Goal: Communication & Community: Answer question/provide support

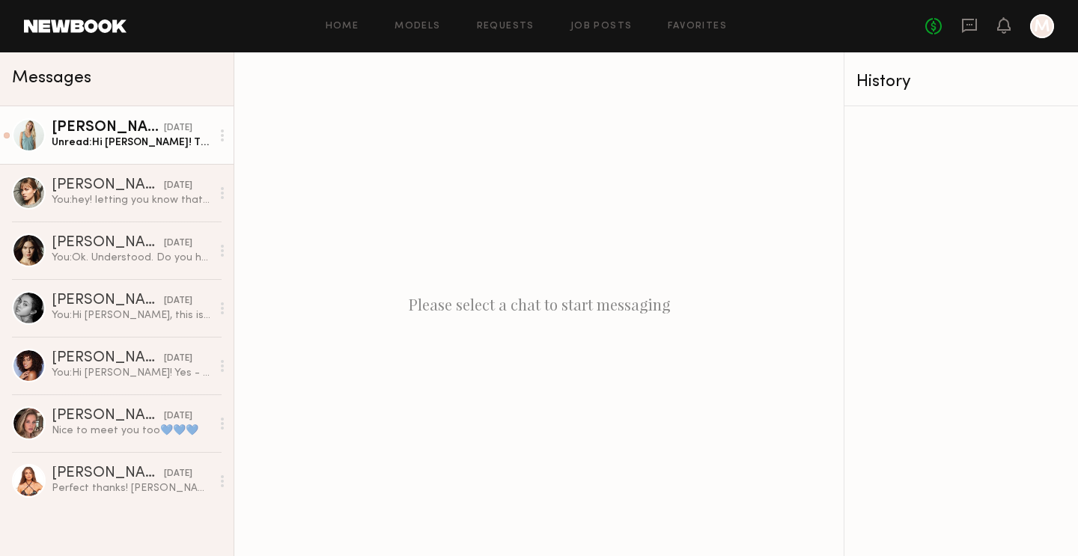
click at [94, 134] on div "Maggie S." at bounding box center [108, 128] width 112 height 15
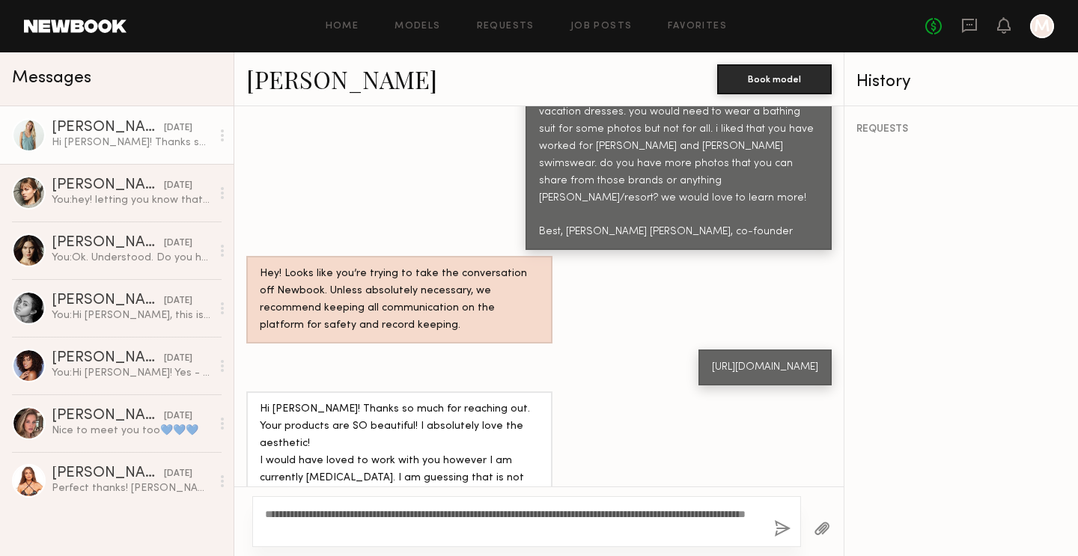
scroll to position [735, 0]
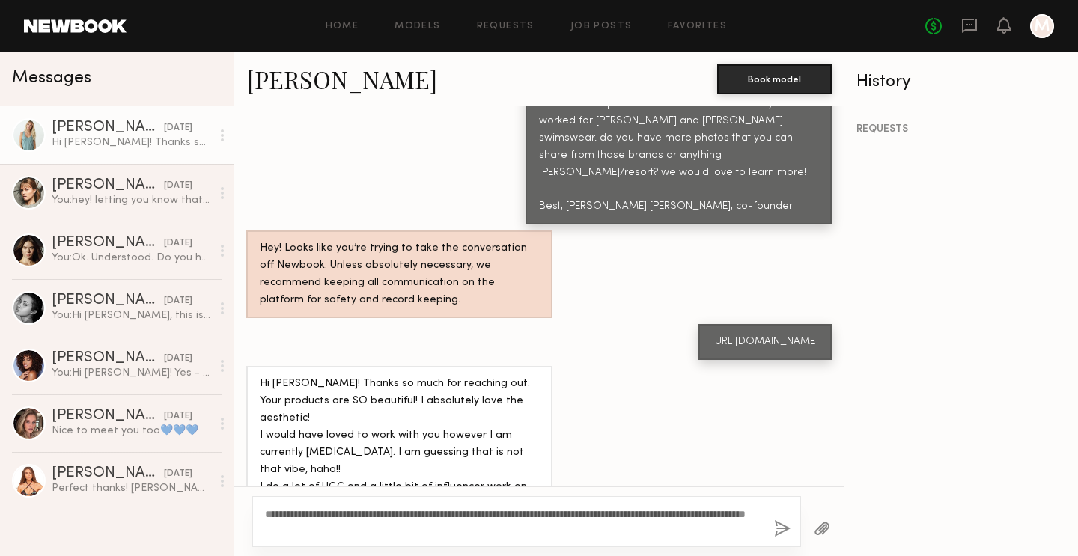
drag, startPoint x: 310, startPoint y: 531, endPoint x: 438, endPoint y: 531, distance: 128.0
click at [438, 531] on textarea "**********" at bounding box center [513, 522] width 497 height 30
click at [538, 527] on textarea "**********" at bounding box center [513, 522] width 497 height 30
click at [489, 528] on textarea "**********" at bounding box center [513, 522] width 497 height 30
drag, startPoint x: 478, startPoint y: 529, endPoint x: 535, endPoint y: 529, distance: 57.6
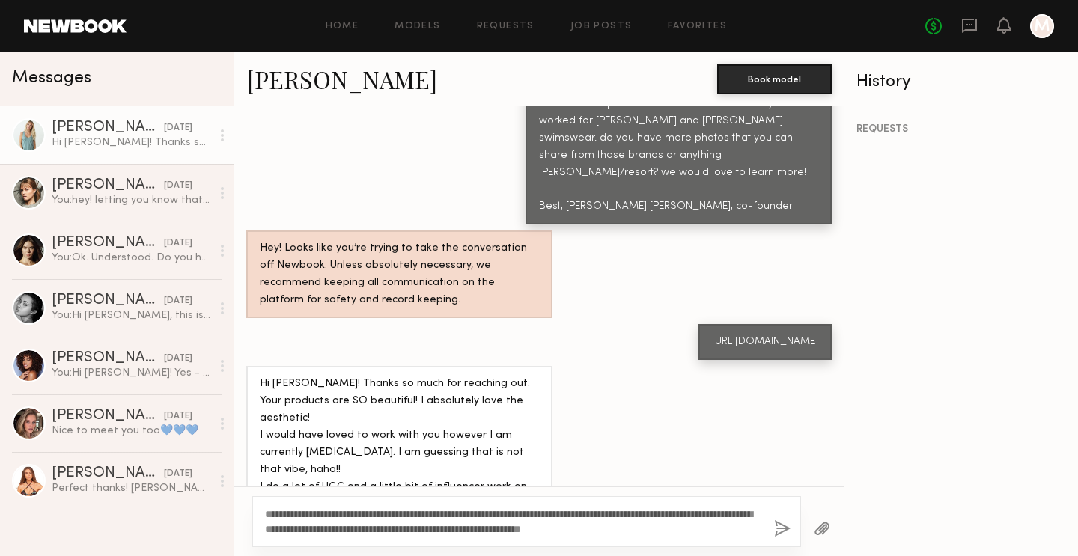
click at [535, 529] on textarea "**********" at bounding box center [513, 522] width 497 height 30
click at [735, 526] on textarea "**********" at bounding box center [513, 522] width 497 height 30
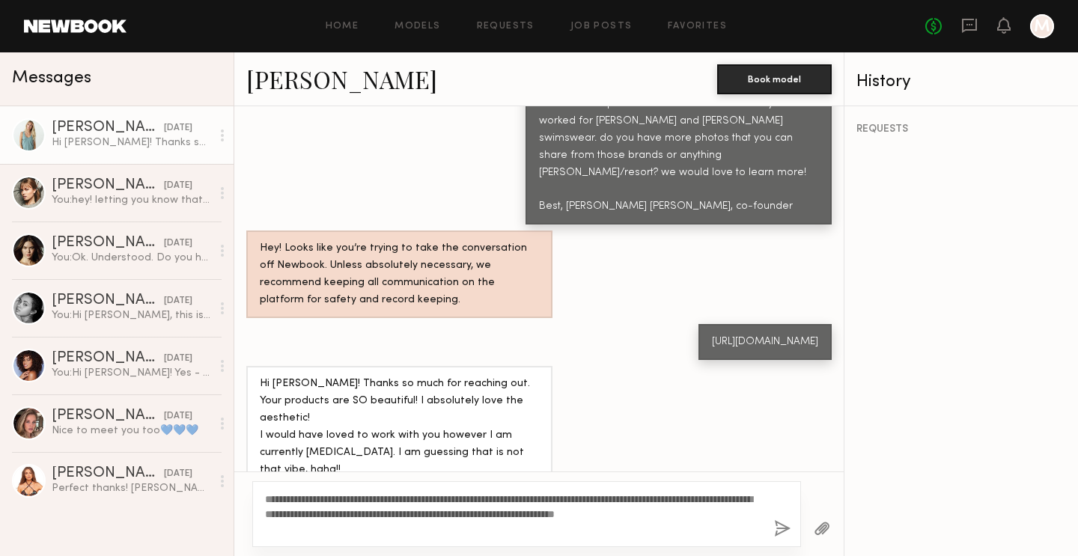
drag, startPoint x: 752, startPoint y: 514, endPoint x: 703, endPoint y: 513, distance: 49.4
click at [703, 513] on textarea "**********" at bounding box center [513, 514] width 497 height 45
click at [659, 523] on textarea "**********" at bounding box center [513, 514] width 497 height 45
click at [687, 511] on textarea "**********" at bounding box center [513, 514] width 497 height 45
click at [663, 518] on textarea "**********" at bounding box center [513, 514] width 497 height 45
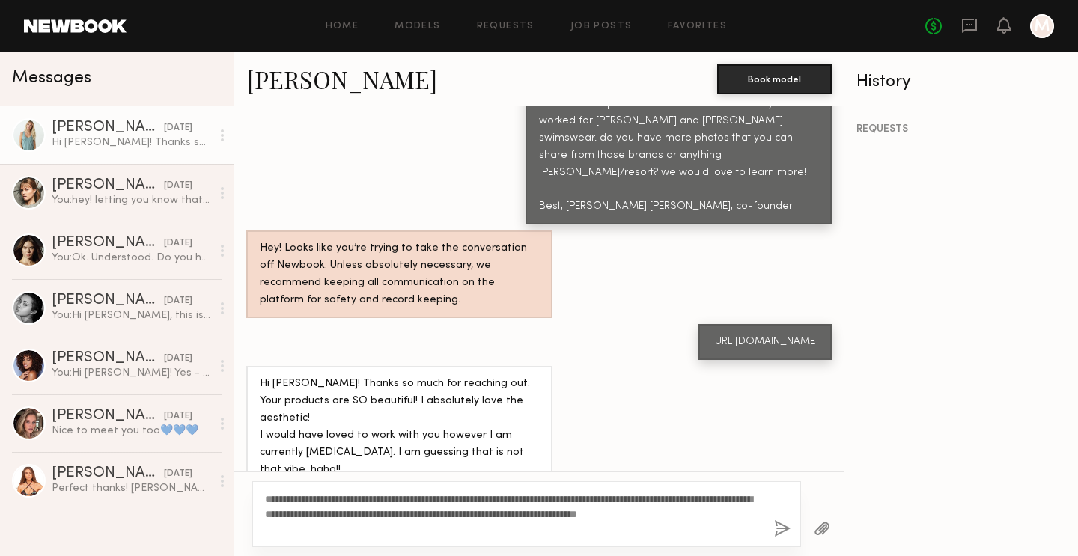
click at [629, 526] on textarea "**********" at bounding box center [513, 514] width 497 height 45
type textarea "**********"
click at [780, 528] on button "button" at bounding box center [782, 529] width 16 height 19
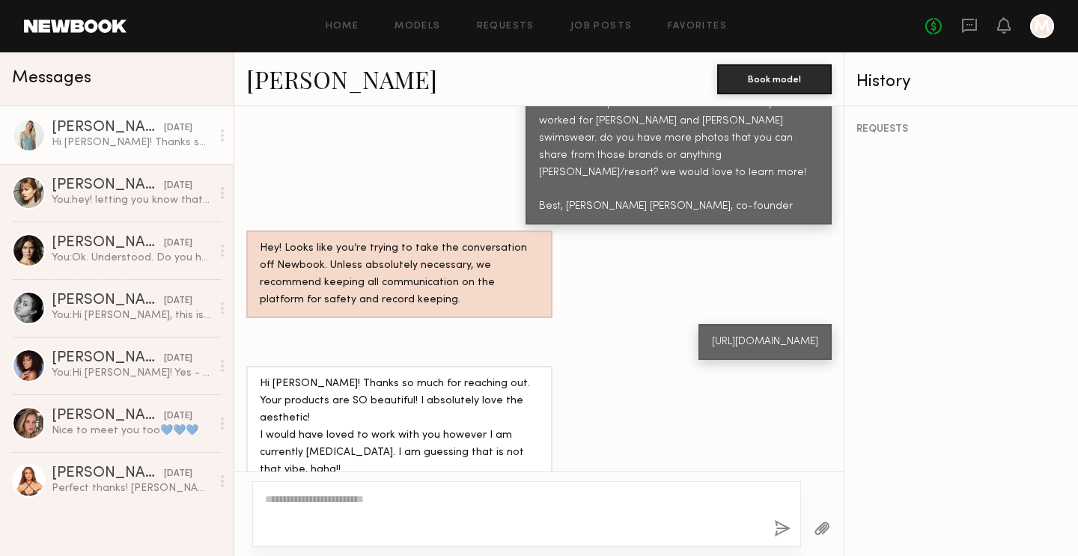
scroll to position [1106, 0]
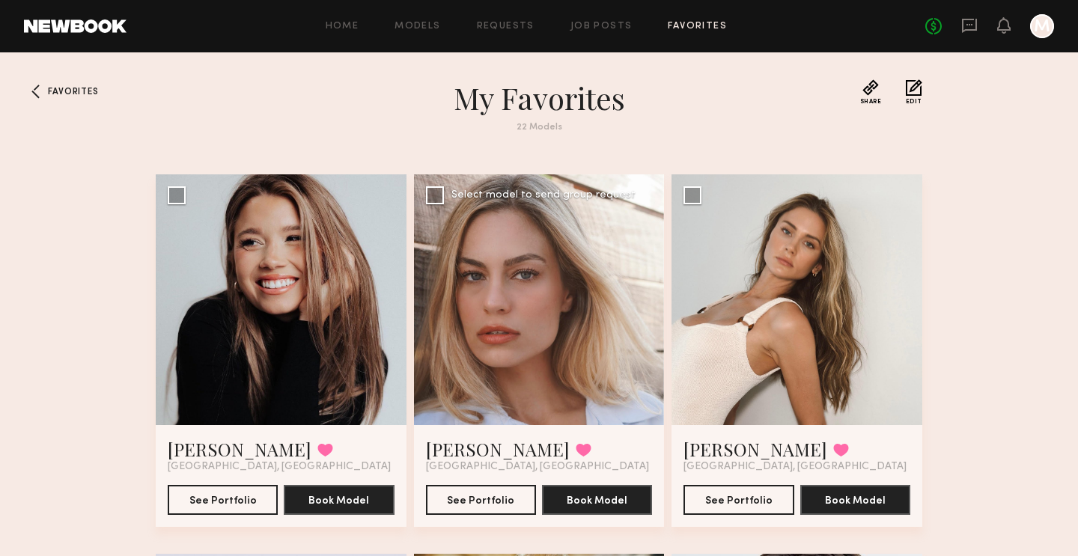
click at [476, 269] on div at bounding box center [539, 299] width 251 height 251
click at [480, 496] on button "See Portfolio" at bounding box center [481, 499] width 110 height 30
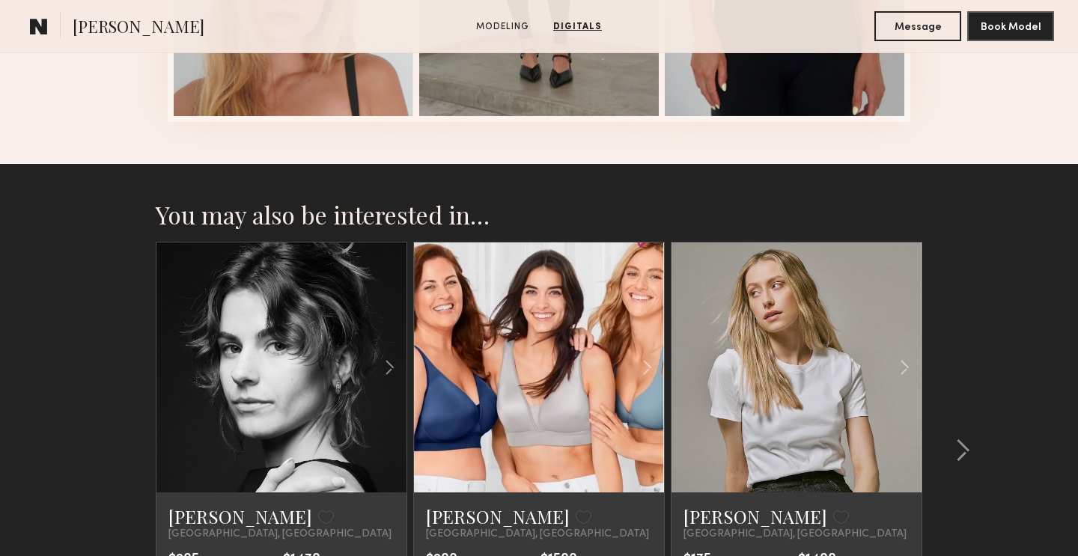
scroll to position [2051, 0]
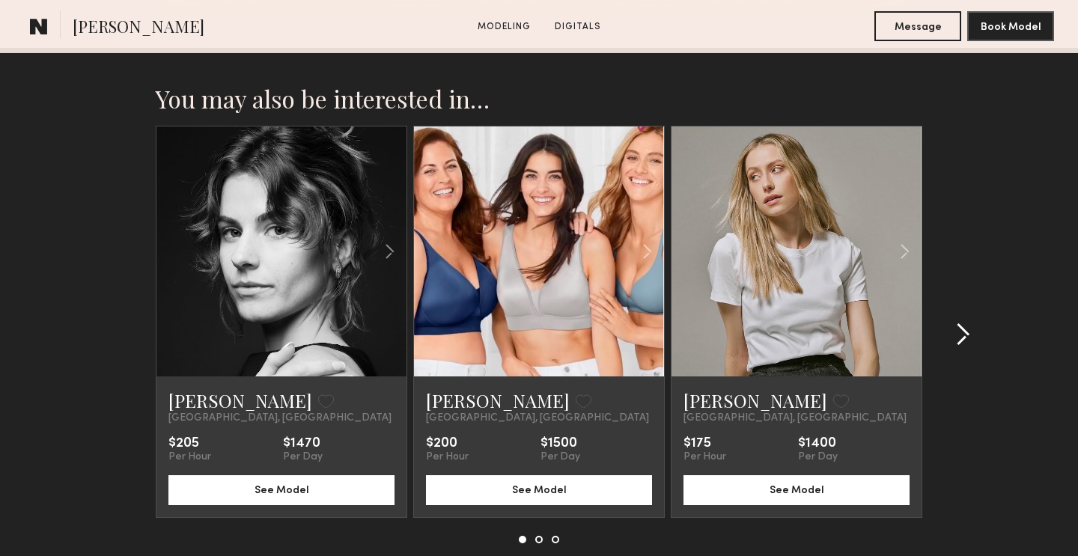
click at [966, 338] on common-icon at bounding box center [962, 335] width 15 height 24
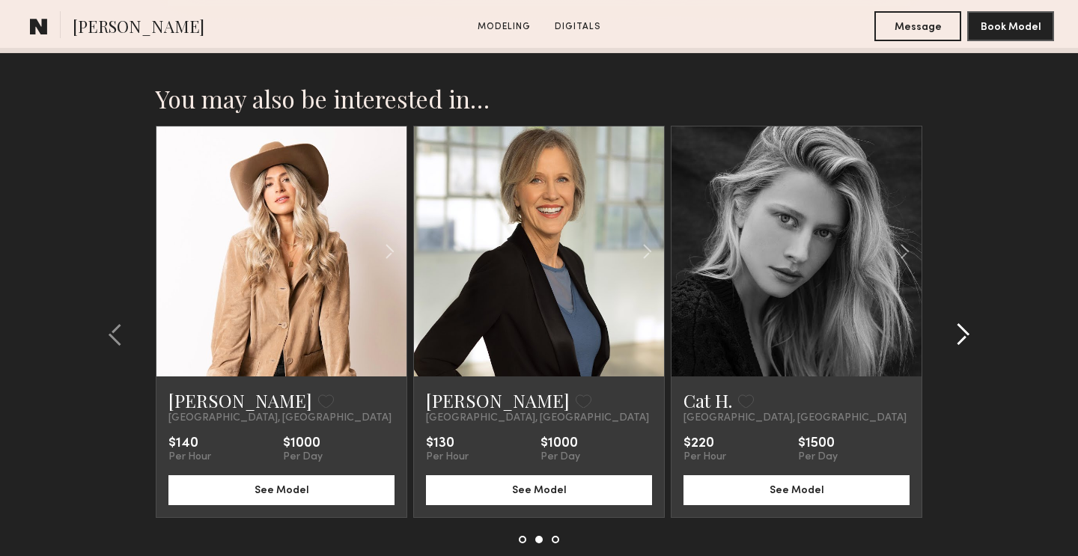
click at [966, 338] on common-icon at bounding box center [962, 335] width 15 height 24
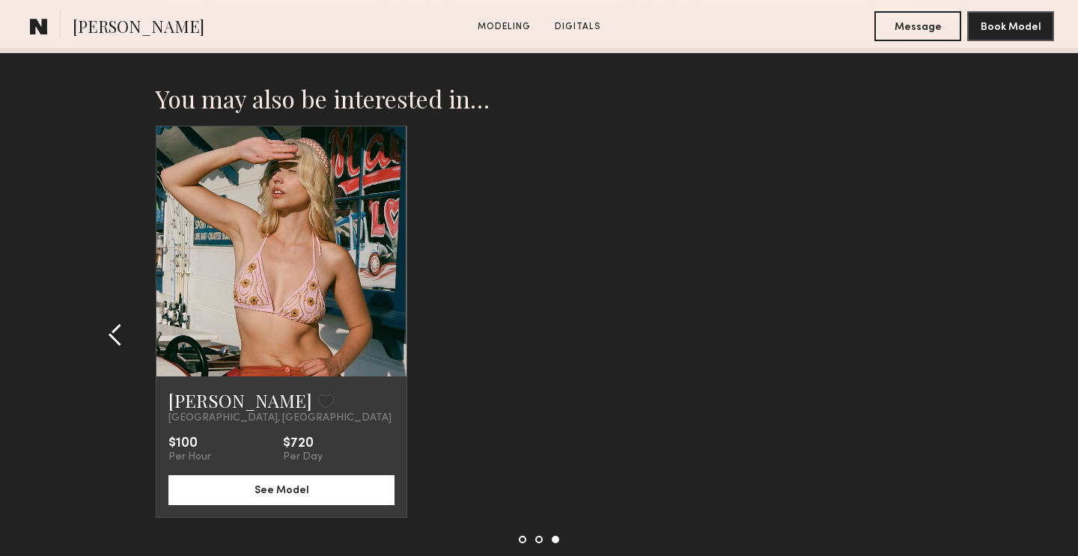
click at [112, 332] on common-icon at bounding box center [115, 335] width 15 height 24
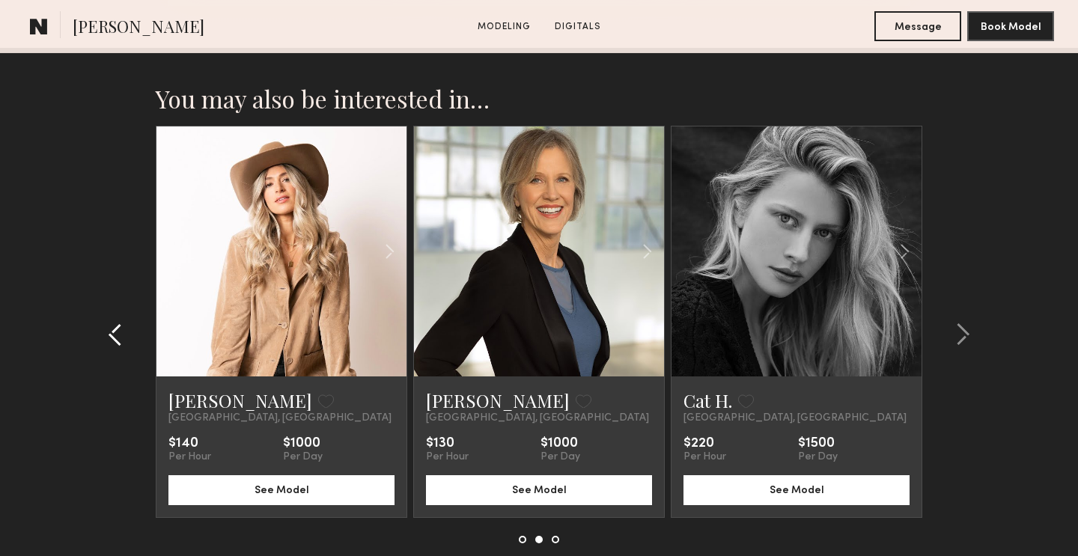
click at [112, 332] on common-icon at bounding box center [115, 335] width 15 height 24
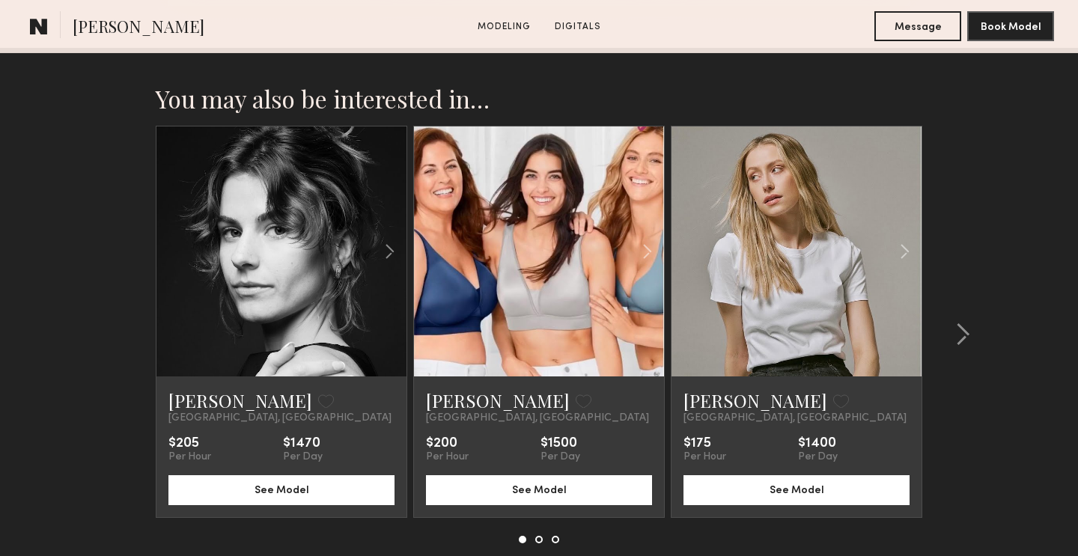
click at [516, 311] on link at bounding box center [538, 252] width 85 height 250
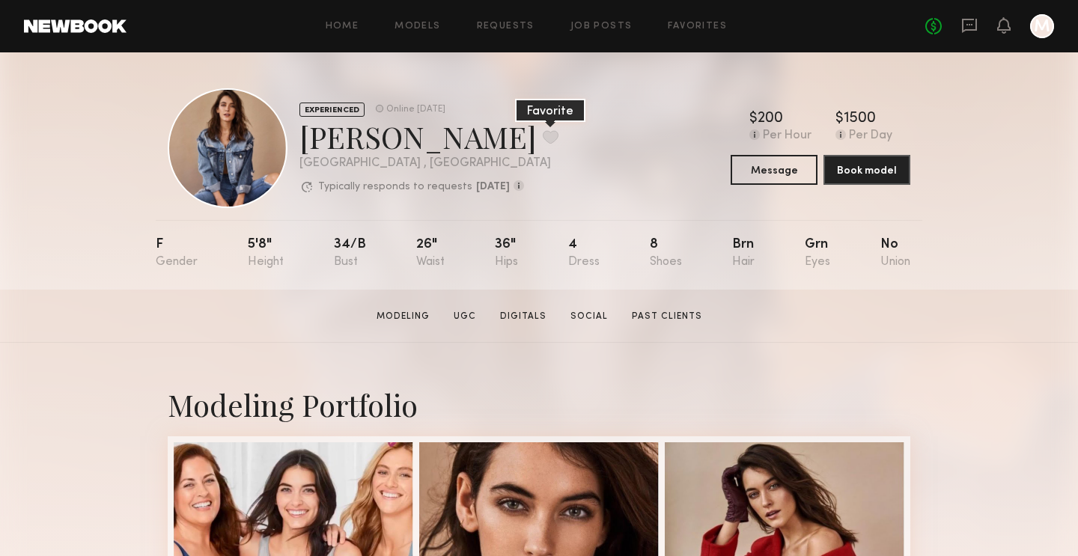
click at [543, 133] on button at bounding box center [551, 136] width 16 height 13
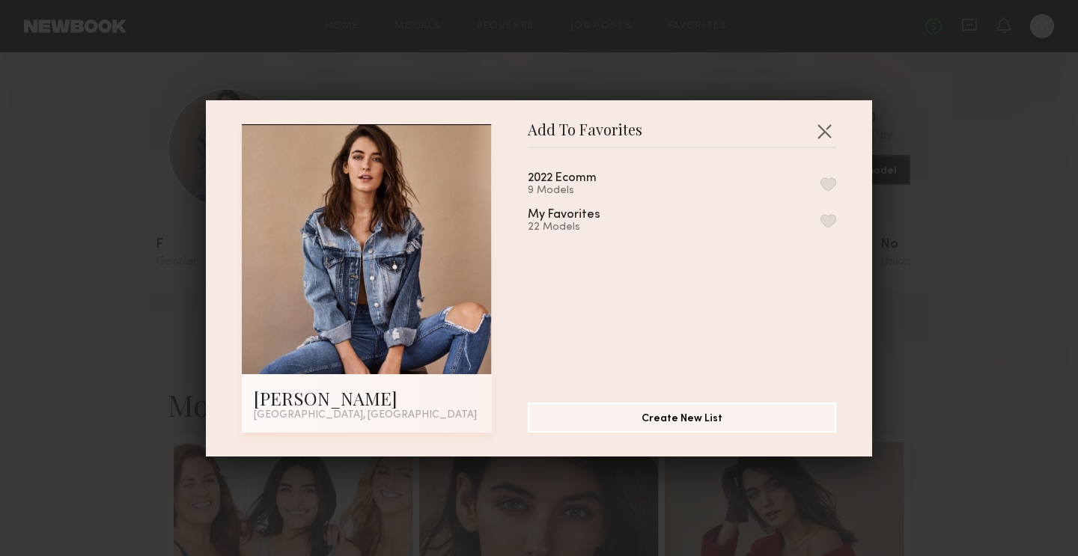
click at [834, 219] on button "button" at bounding box center [828, 220] width 16 height 13
click at [824, 137] on button "button" at bounding box center [824, 131] width 24 height 24
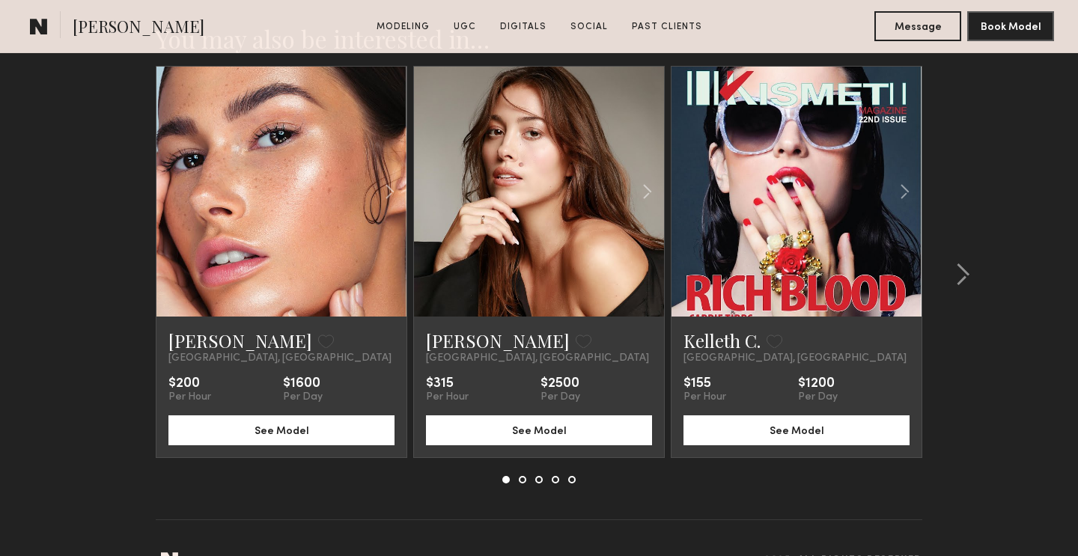
scroll to position [3430, 0]
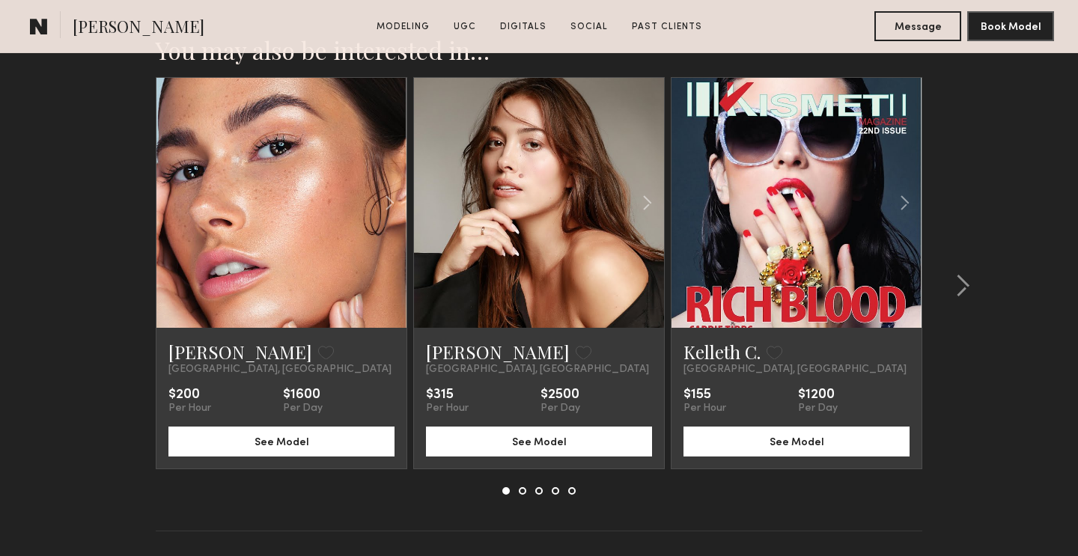
click at [308, 224] on link at bounding box center [281, 203] width 85 height 250
click at [963, 281] on common-icon at bounding box center [962, 286] width 15 height 24
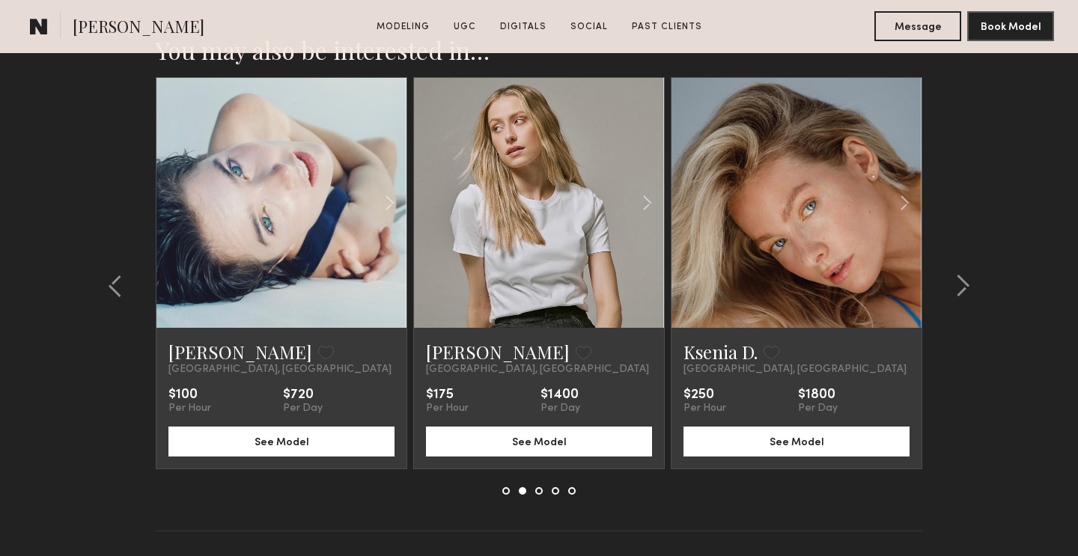
click at [549, 247] on link at bounding box center [538, 203] width 85 height 250
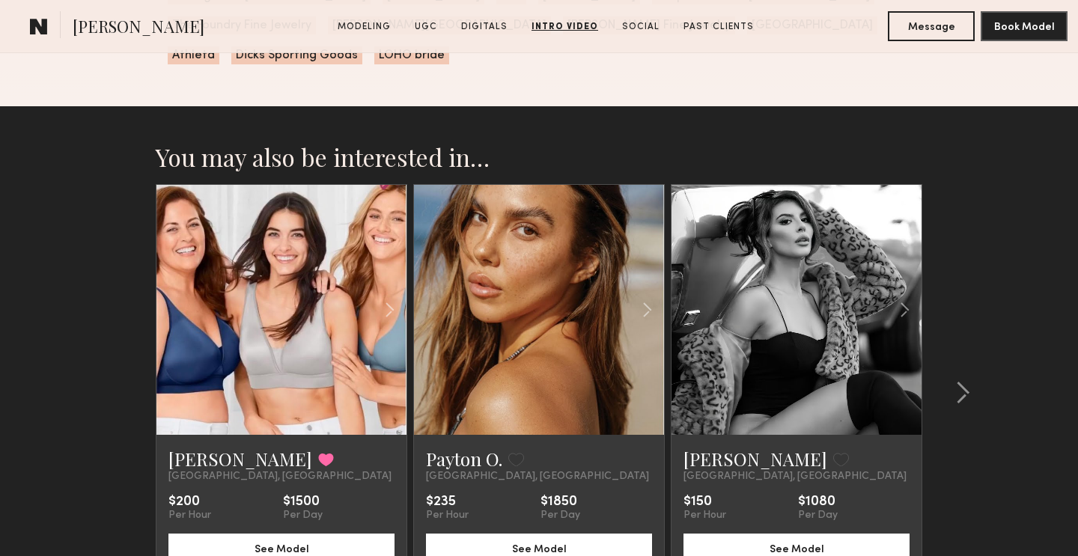
scroll to position [5242, 0]
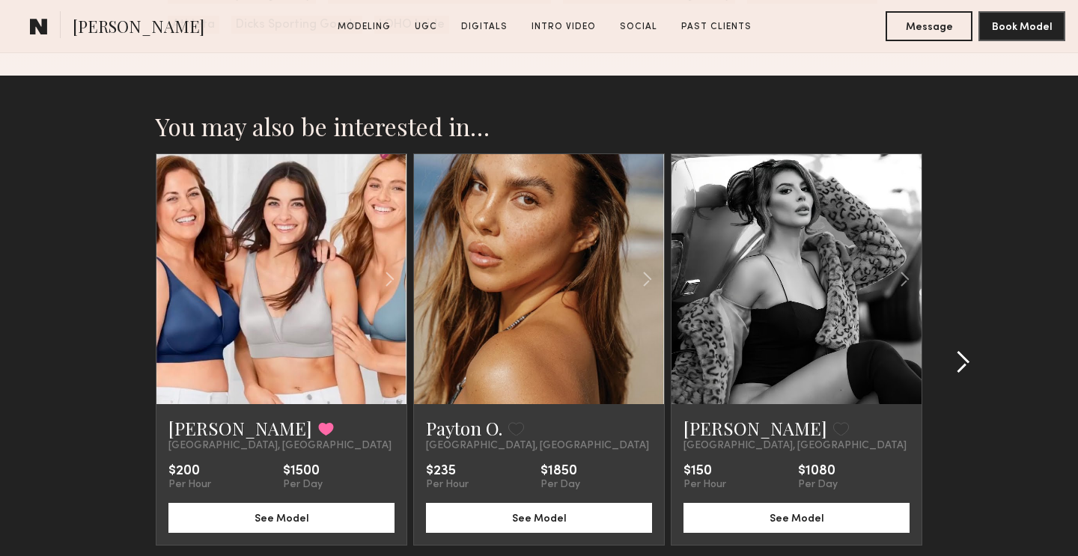
click at [972, 332] on div at bounding box center [958, 362] width 72 height 418
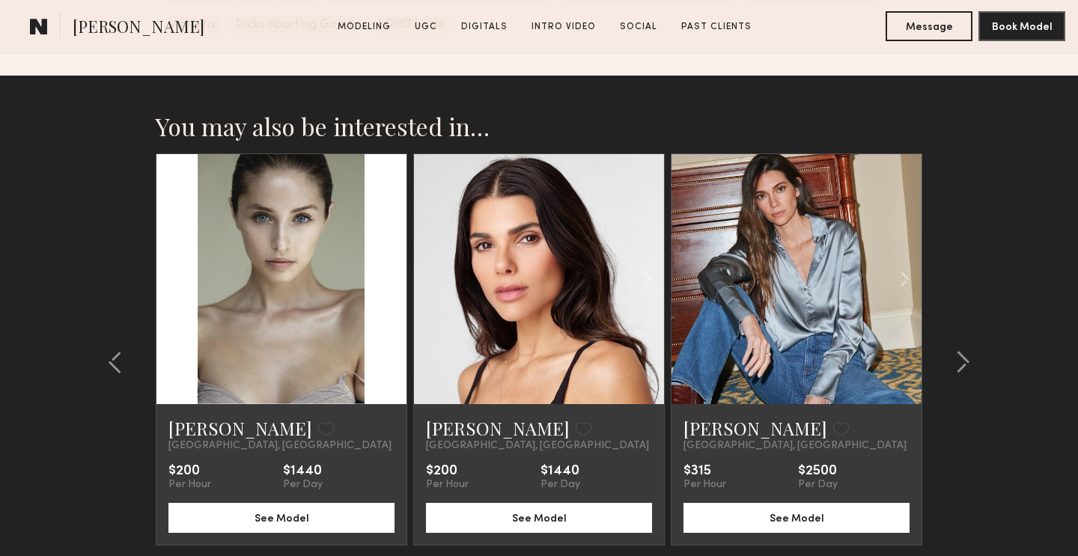
click at [811, 292] on link at bounding box center [796, 279] width 85 height 250
click at [964, 350] on common-icon at bounding box center [962, 362] width 15 height 24
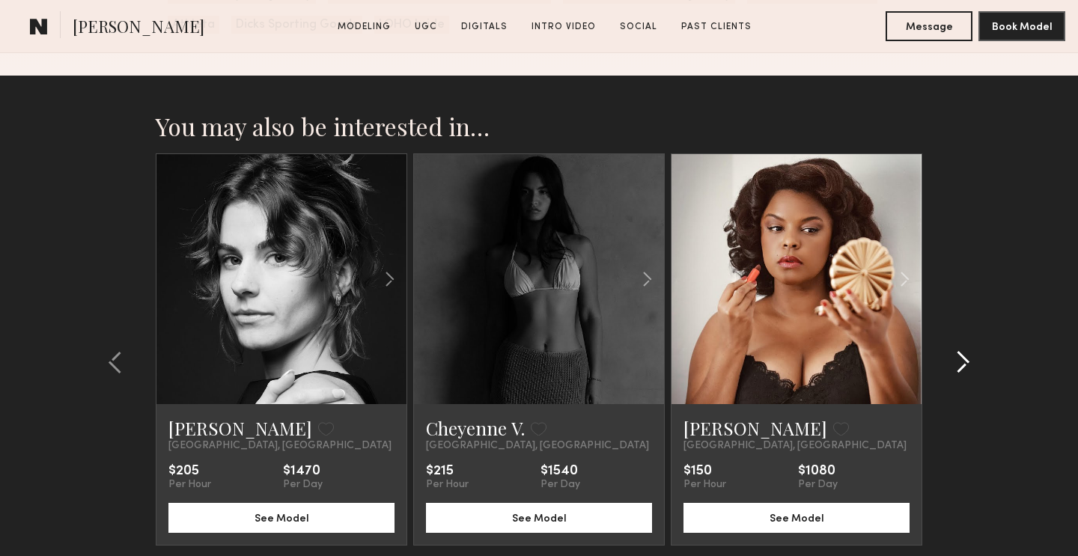
click at [964, 350] on common-icon at bounding box center [962, 362] width 15 height 24
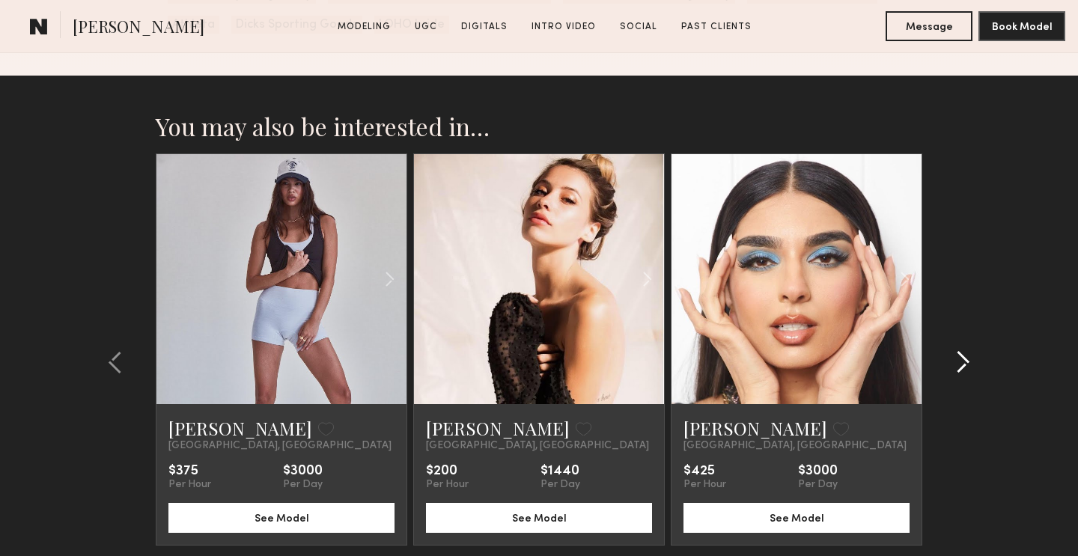
click at [964, 350] on common-icon at bounding box center [962, 362] width 15 height 24
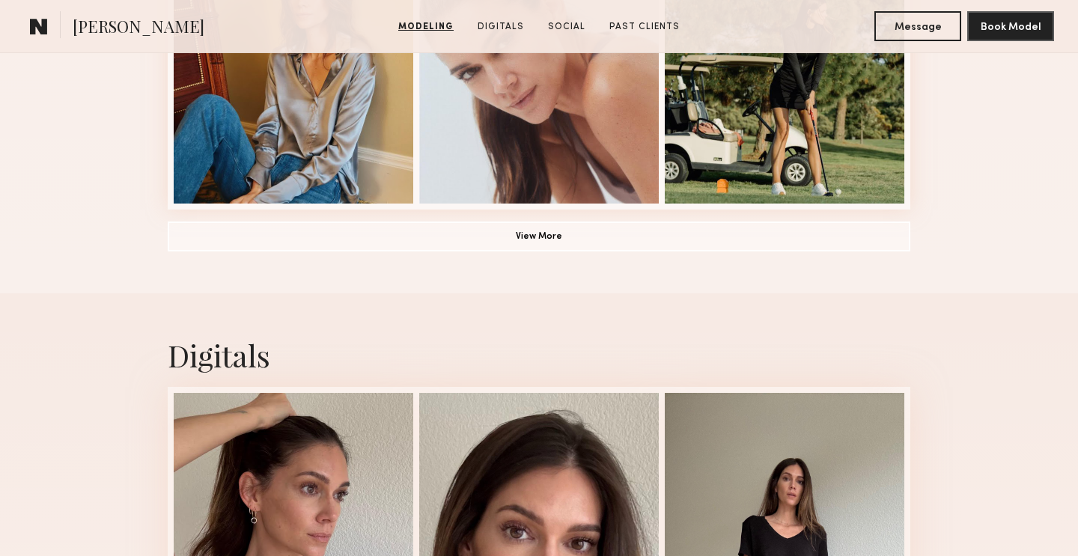
scroll to position [1231, 0]
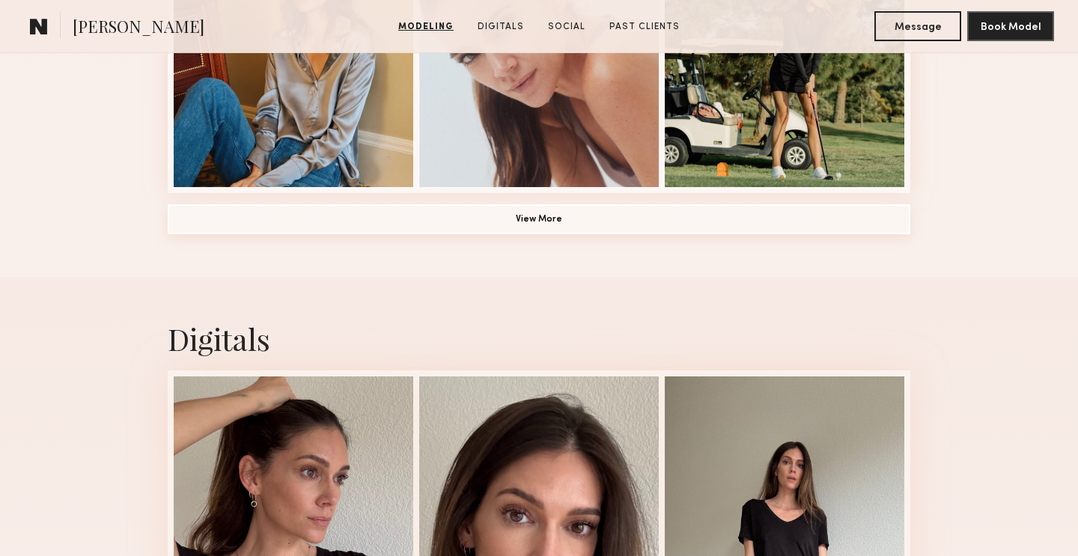
click at [785, 225] on button "View More" at bounding box center [539, 219] width 743 height 30
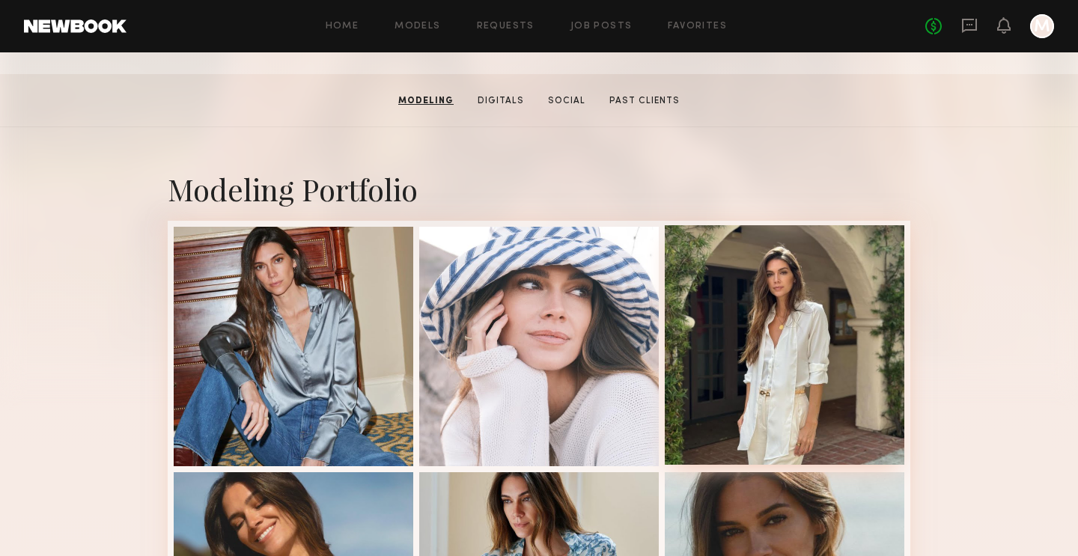
scroll to position [0, 0]
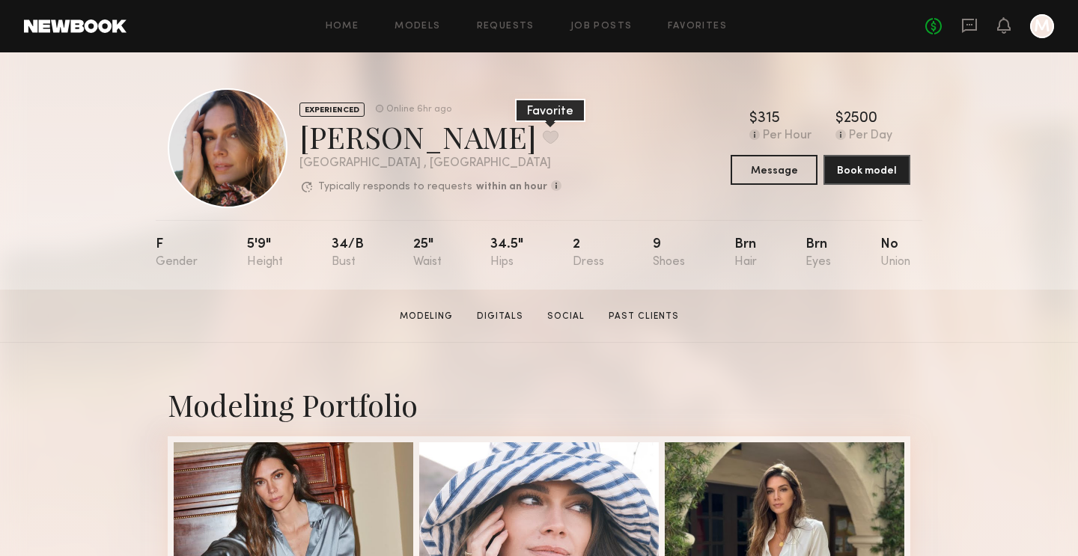
click at [543, 130] on button at bounding box center [551, 136] width 16 height 13
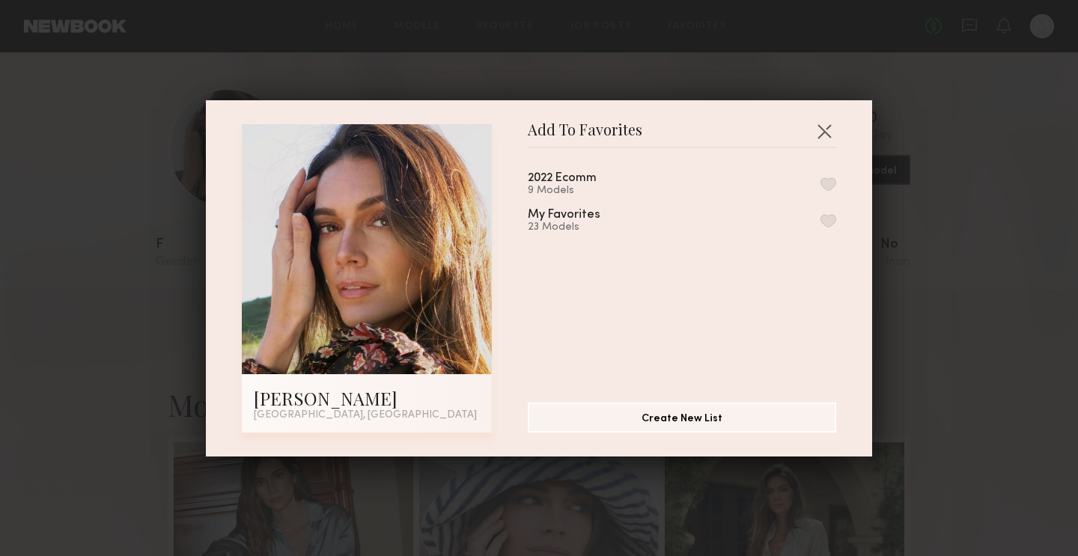
click at [829, 219] on button "button" at bounding box center [828, 220] width 16 height 13
click at [827, 134] on button "button" at bounding box center [824, 131] width 24 height 24
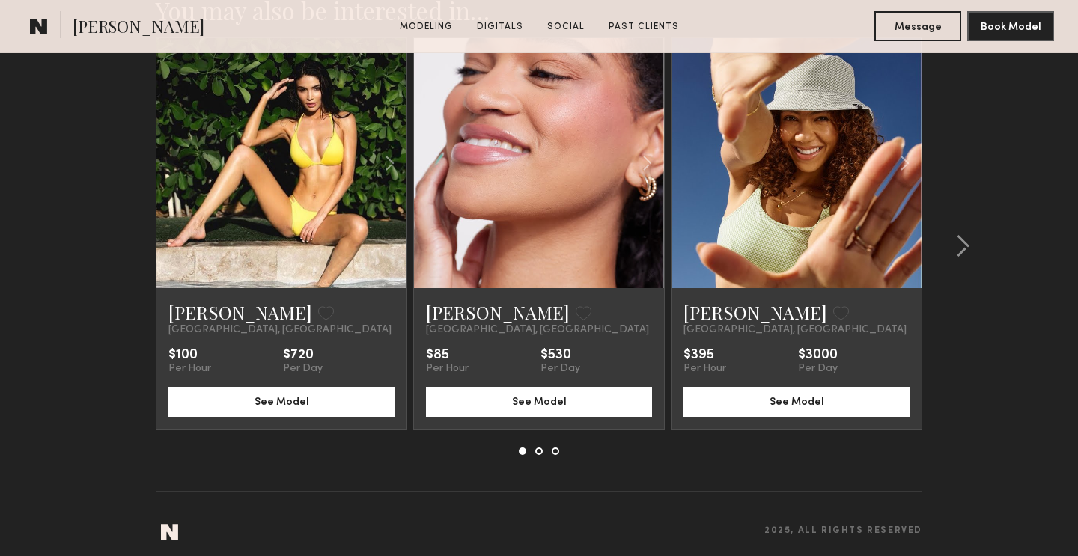
scroll to position [3994, 0]
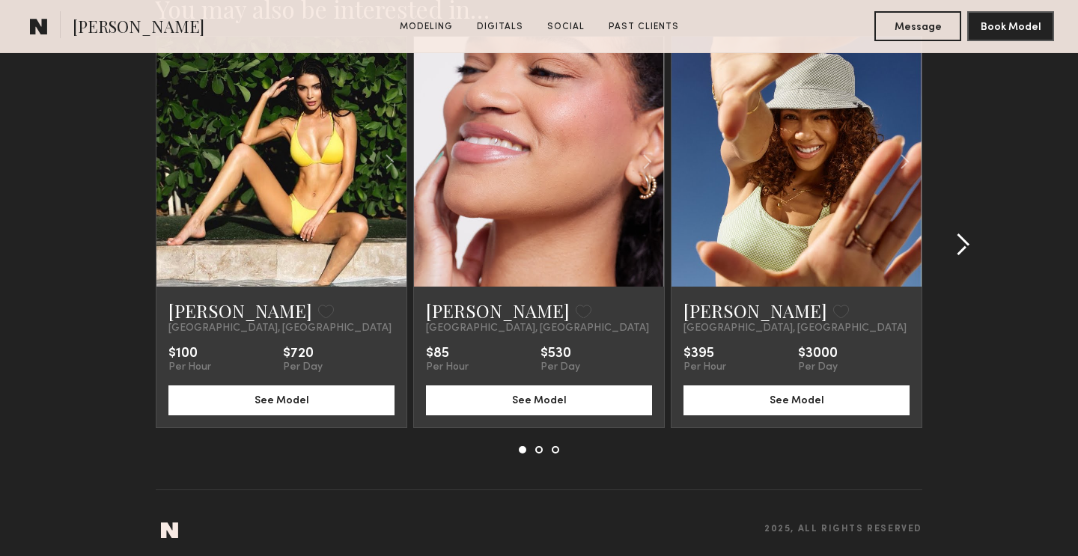
click at [957, 244] on common-icon at bounding box center [962, 245] width 15 height 24
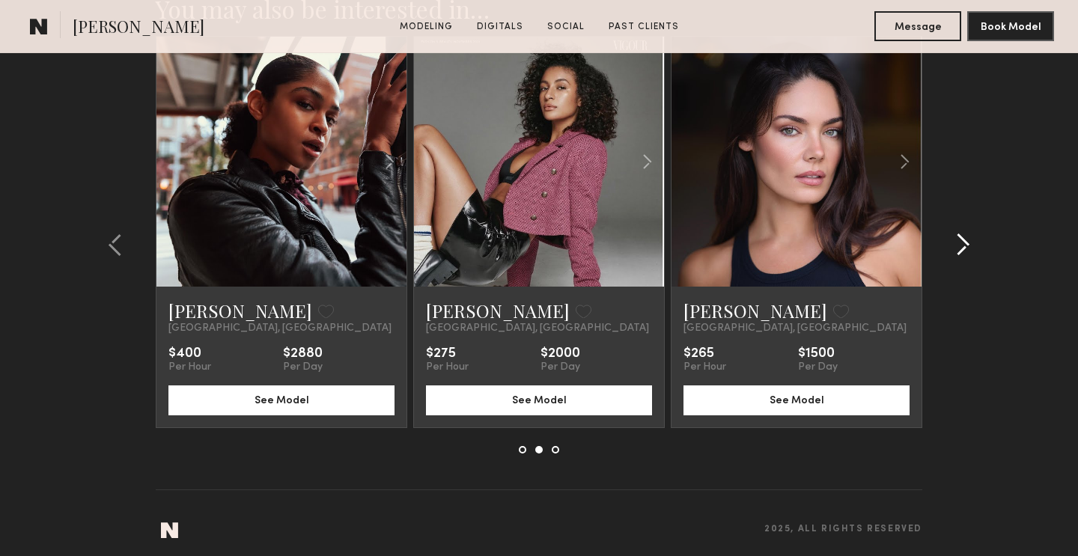
click at [957, 244] on common-icon at bounding box center [962, 245] width 15 height 24
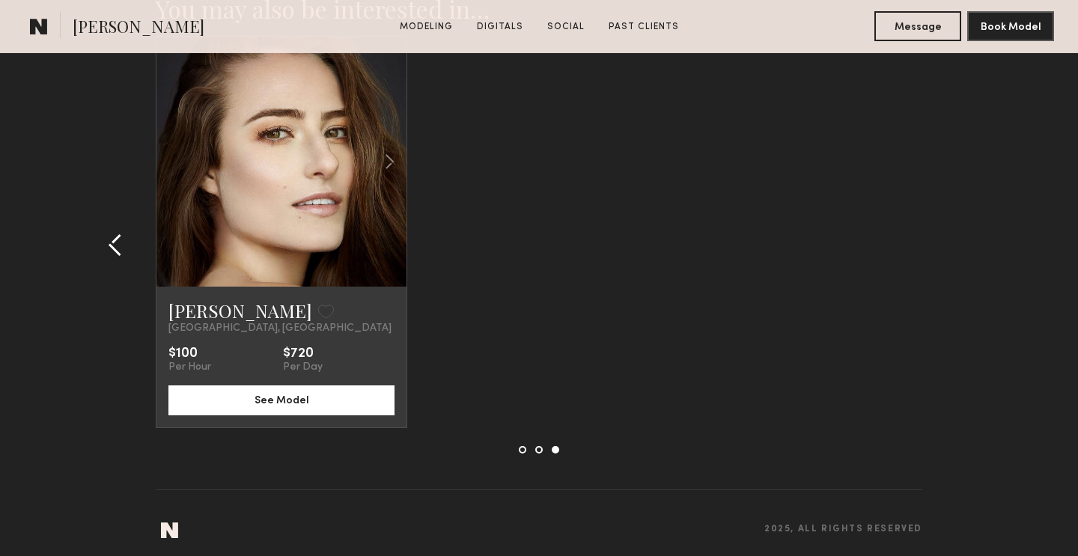
click at [114, 246] on common-icon at bounding box center [115, 245] width 15 height 24
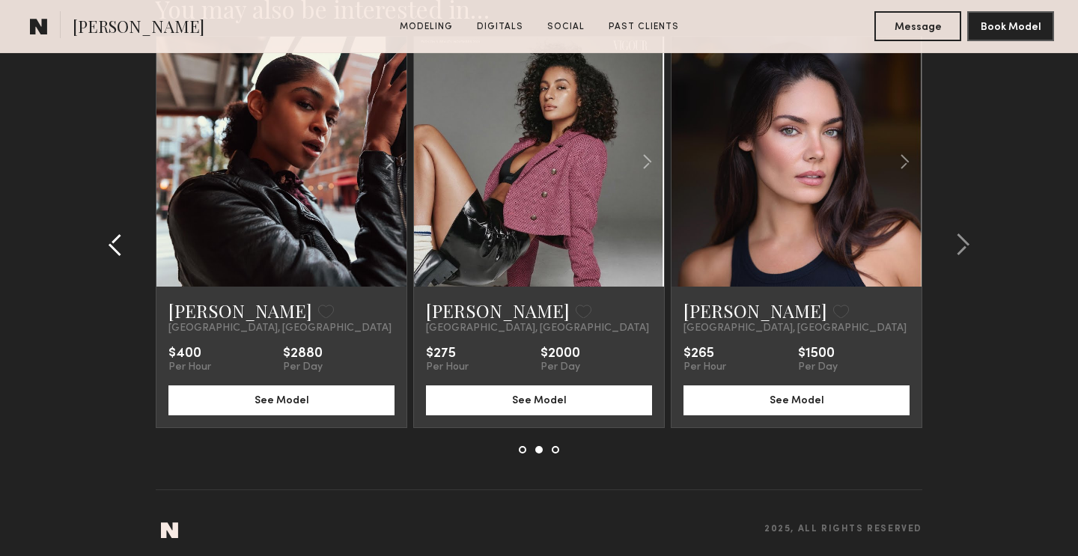
click at [114, 246] on common-icon at bounding box center [115, 245] width 15 height 24
click at [114, 246] on section "You may also be interested in… [PERSON_NAME] Favorite [GEOGRAPHIC_DATA], [GEOGR…" at bounding box center [539, 261] width 1078 height 606
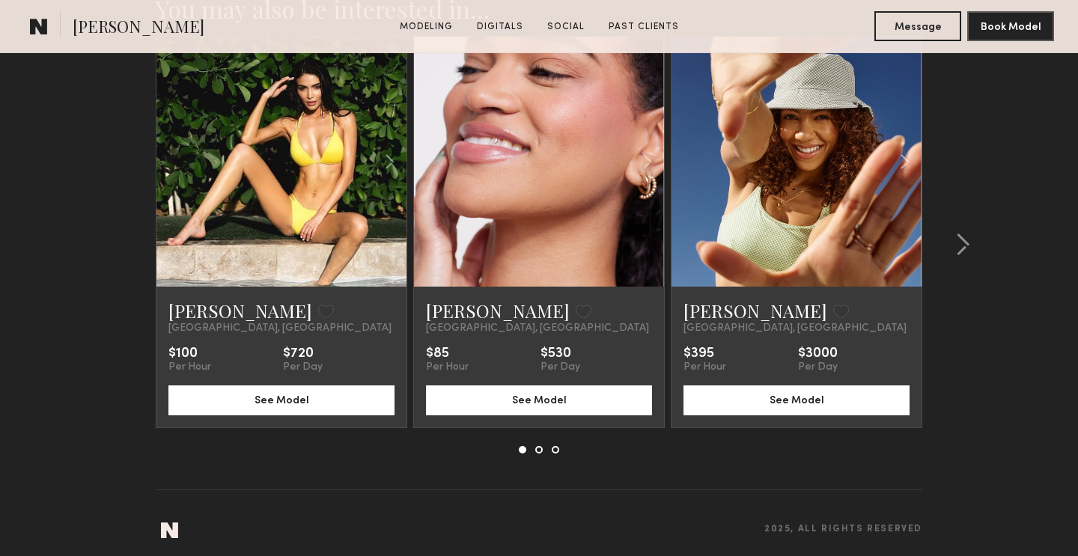
click at [114, 246] on section "You may also be interested in… [PERSON_NAME] Favorite [GEOGRAPHIC_DATA], [GEOGR…" at bounding box center [539, 261] width 1078 height 606
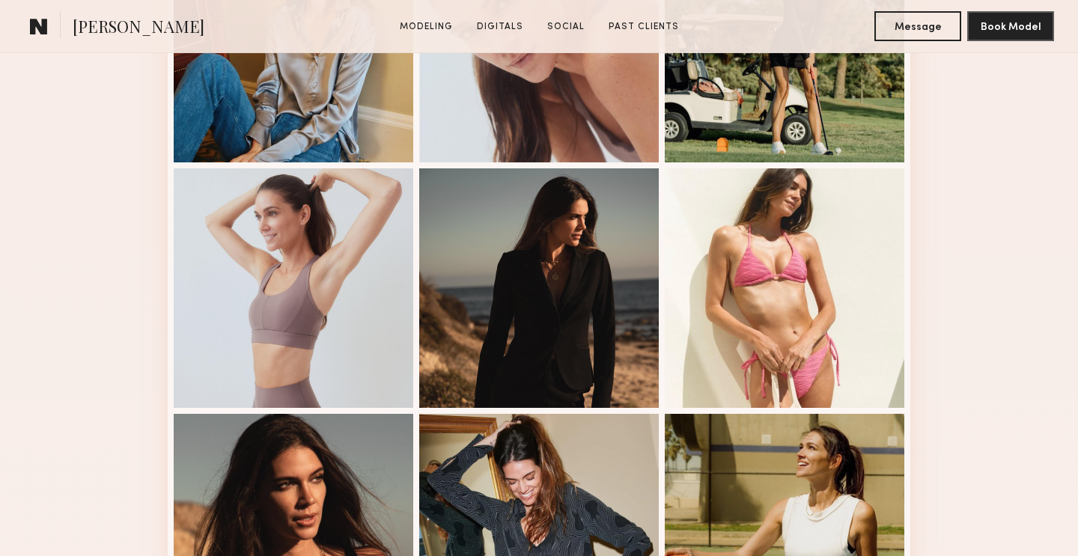
scroll to position [1063, 0]
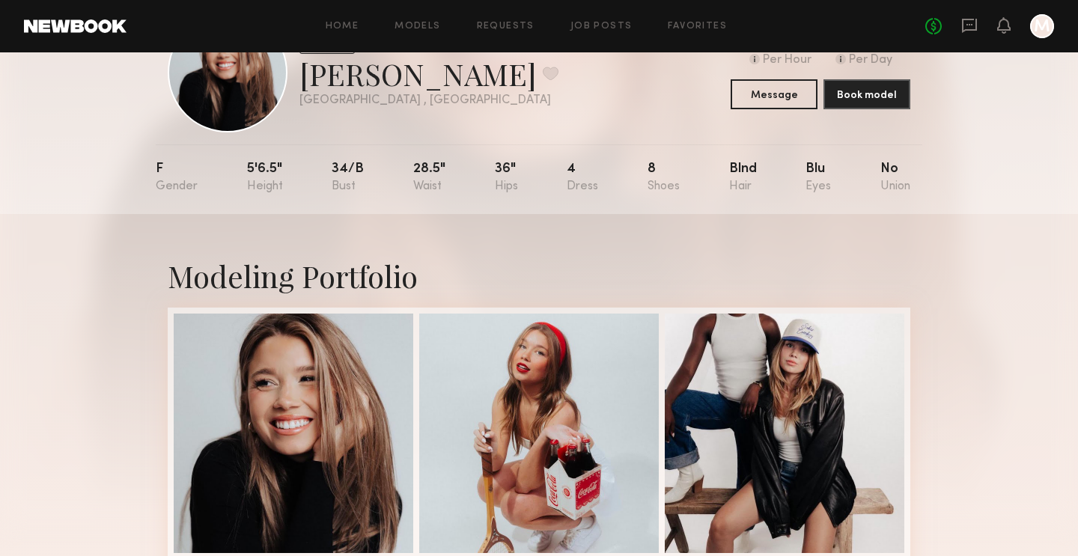
scroll to position [77, 0]
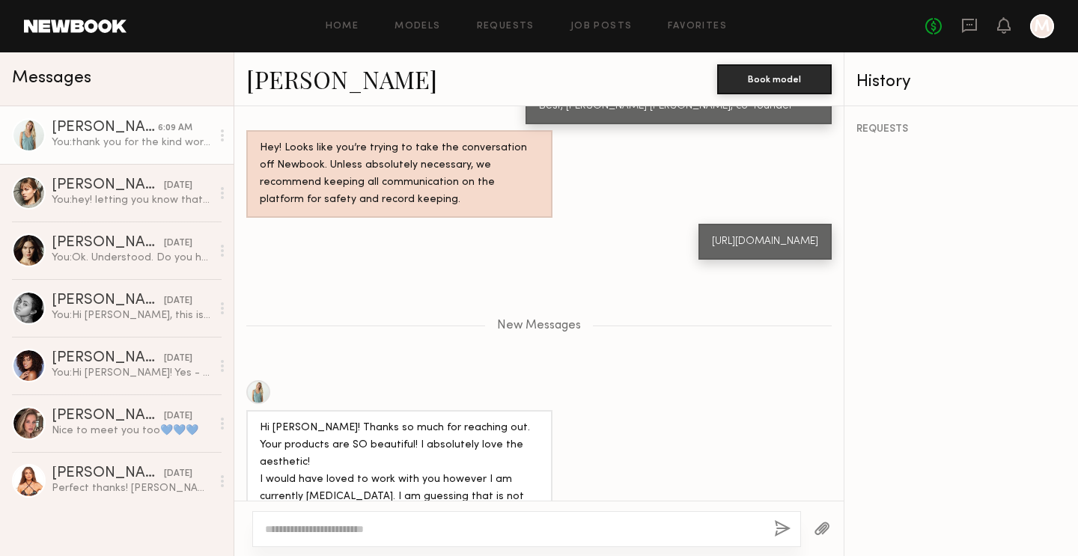
scroll to position [1106, 0]
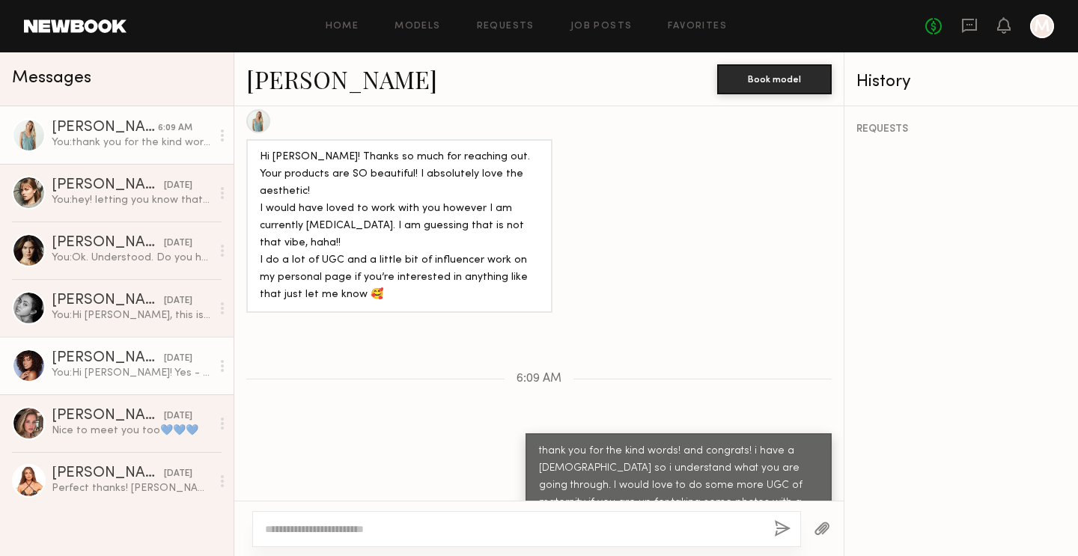
click at [118, 366] on div "You: Hi Jasmine! Yes - Sitano! September 20 is the official date. Do you live i…" at bounding box center [131, 373] width 159 height 14
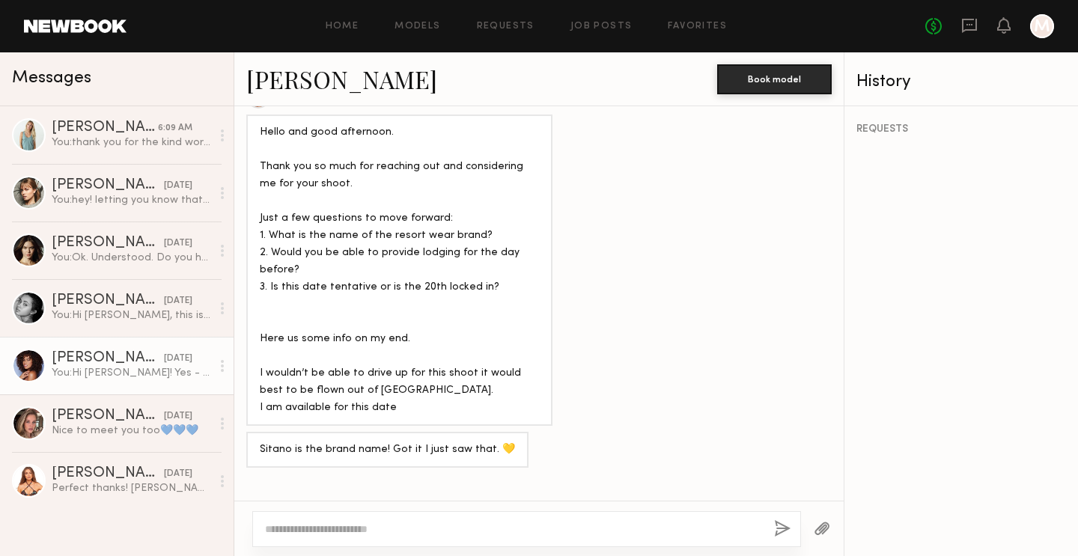
scroll to position [871, 0]
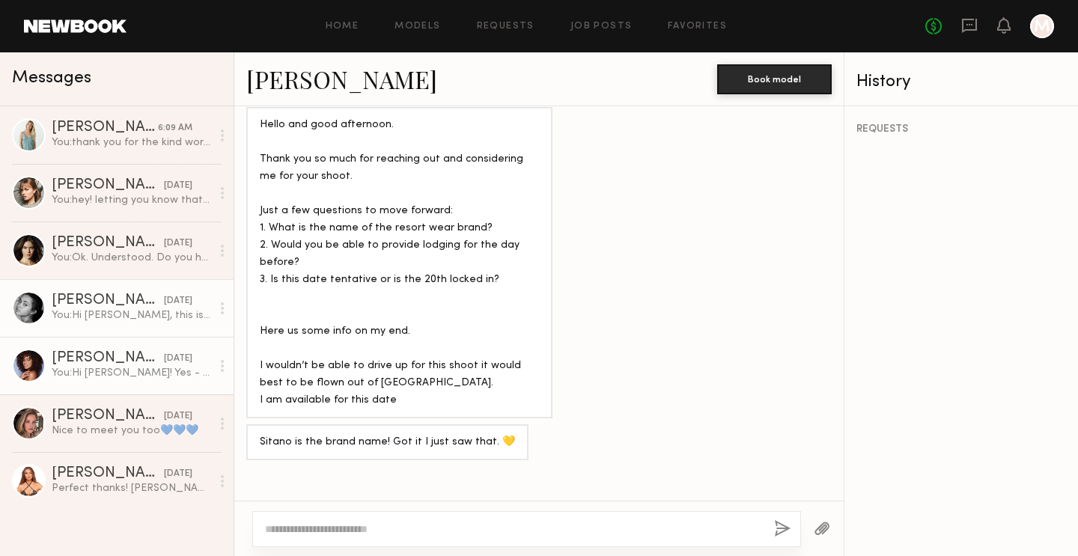
click at [120, 314] on div "You: Hi Ashley, this is Mary Scott with Sitano. I just sent you an email to che…" at bounding box center [131, 315] width 159 height 14
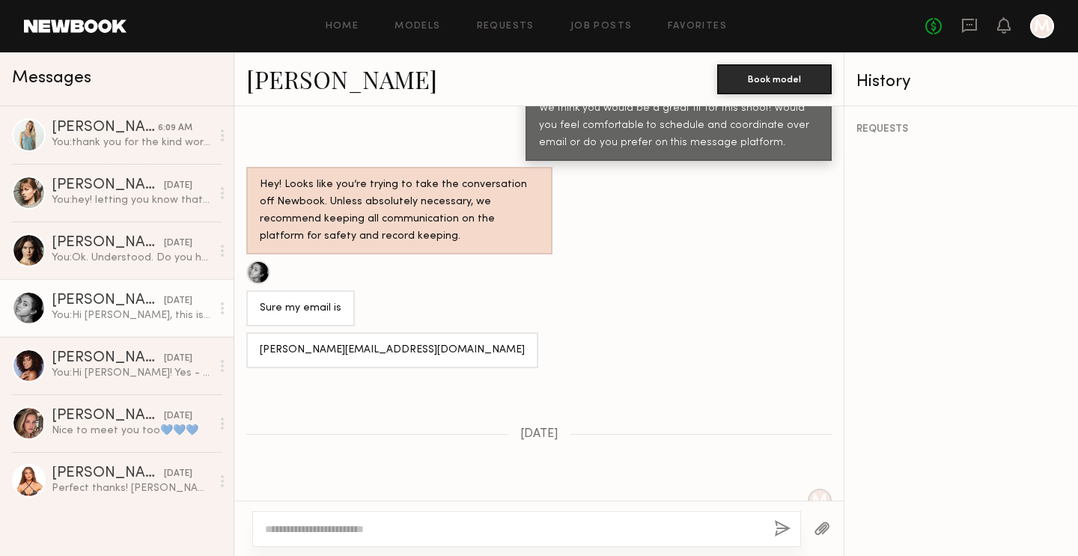
scroll to position [2020, 0]
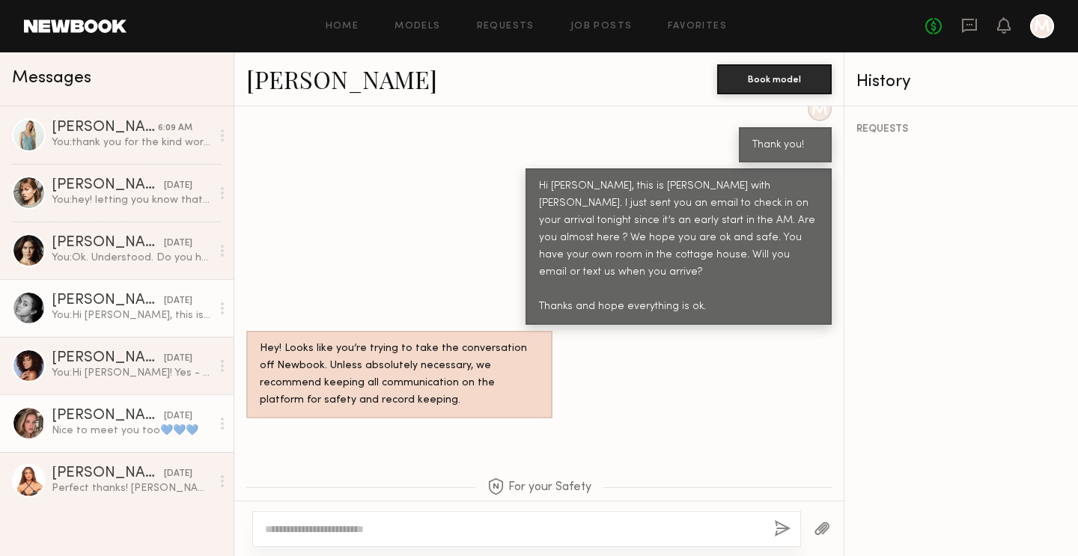
click at [71, 430] on div "Nice to meet you too💙💙💙" at bounding box center [131, 431] width 159 height 14
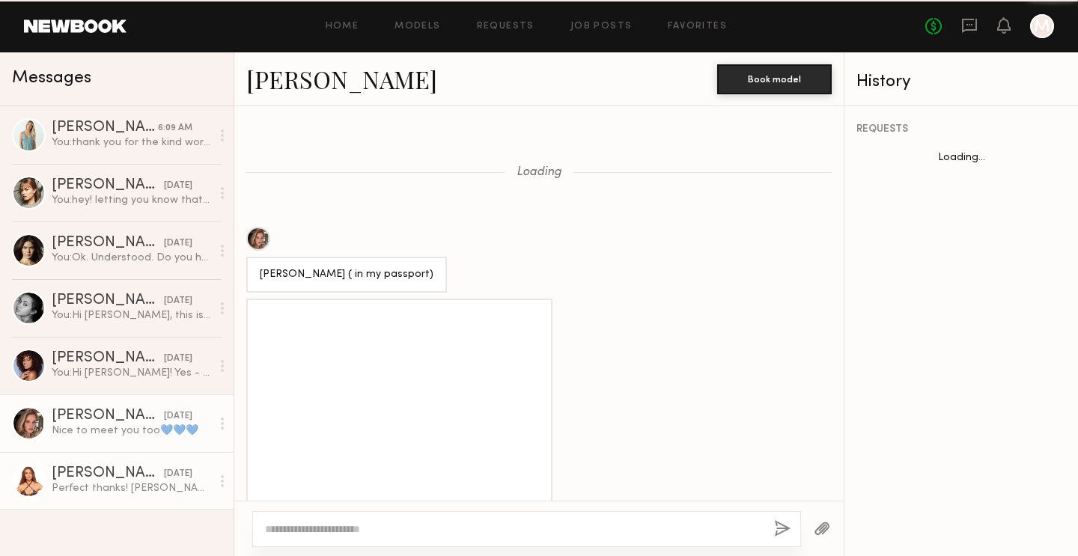
scroll to position [1008, 0]
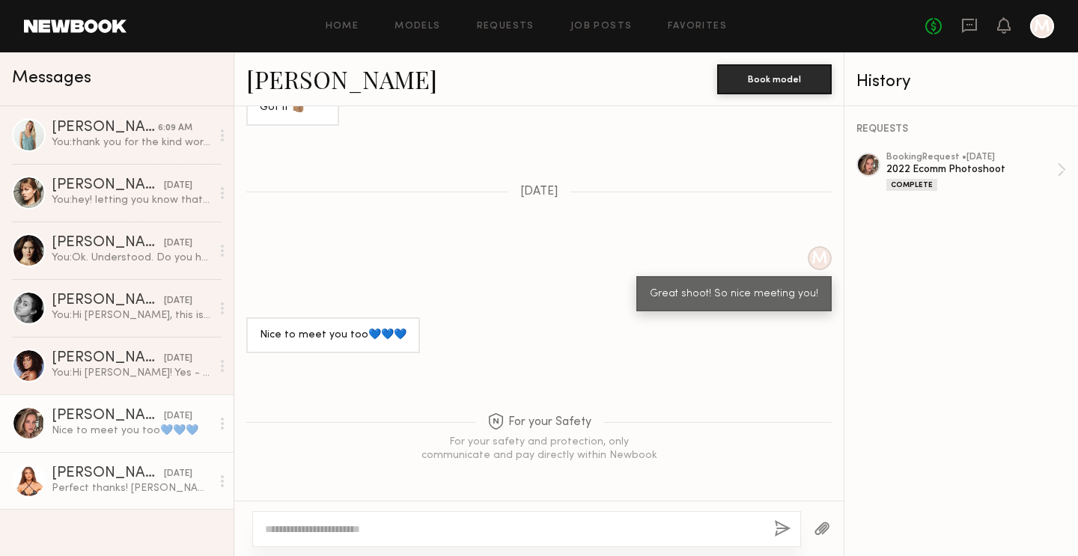
click at [78, 469] on div "Hannah D." at bounding box center [108, 473] width 112 height 15
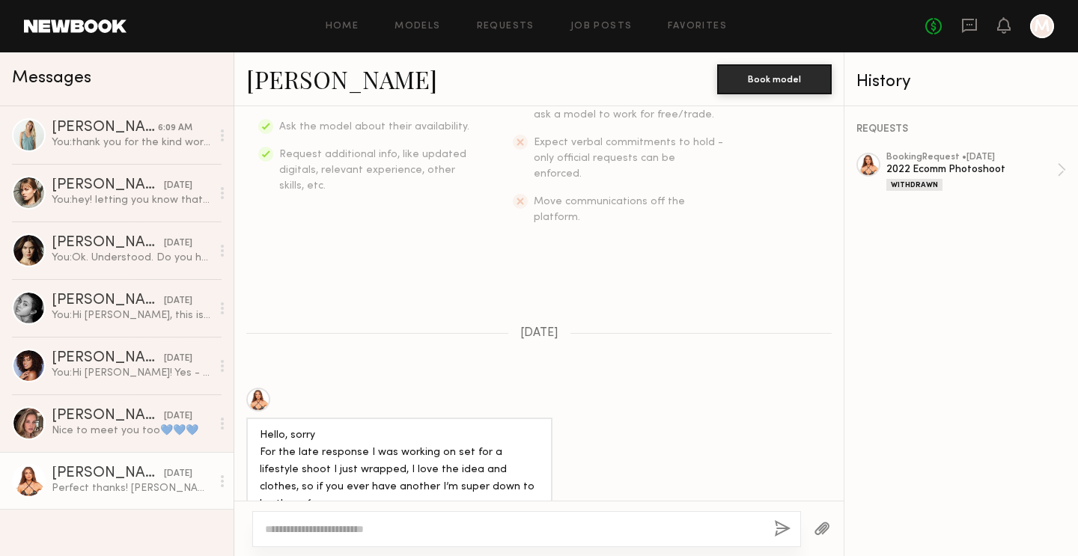
scroll to position [496, 0]
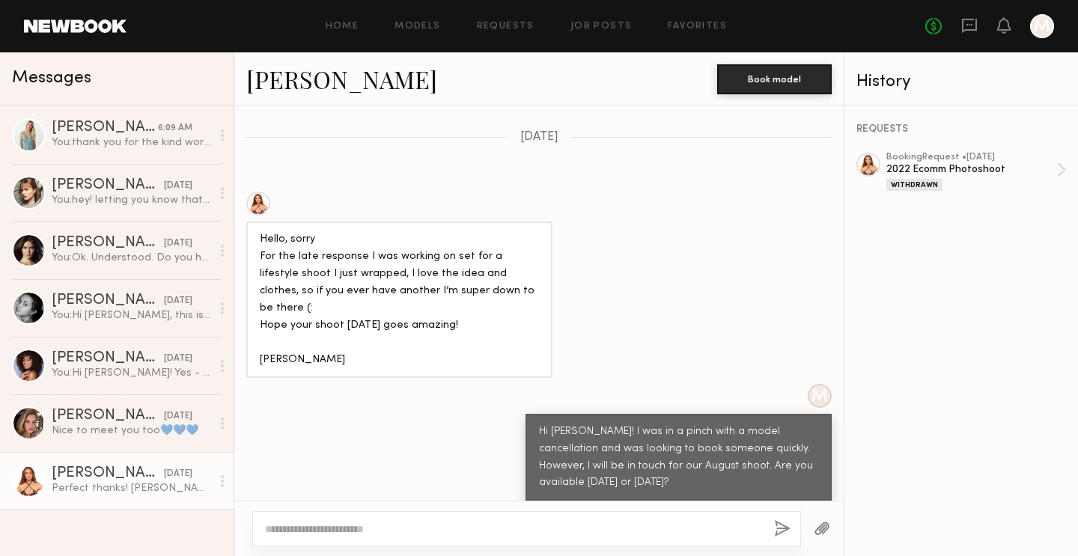
click at [261, 192] on div at bounding box center [258, 204] width 24 height 24
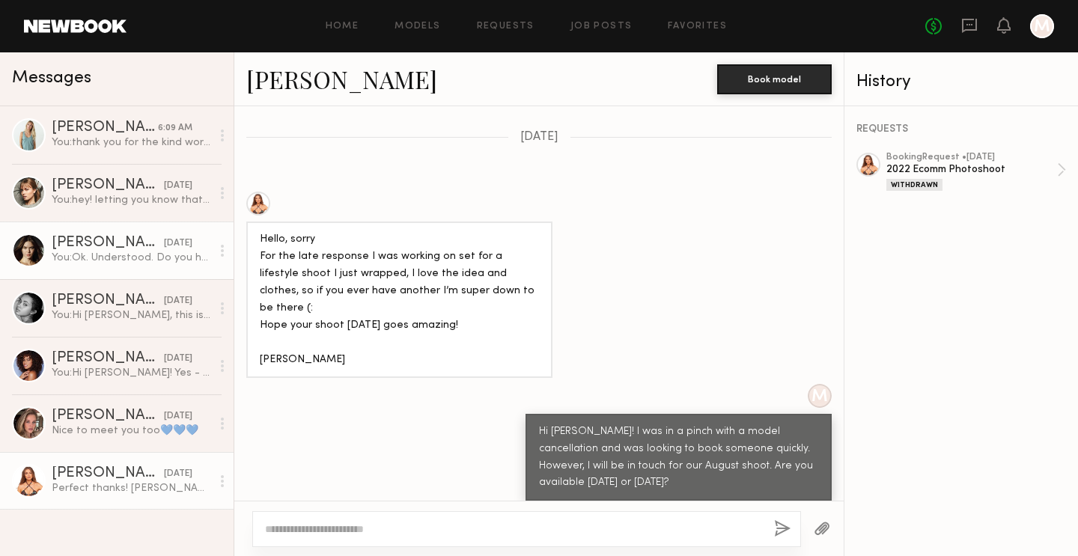
click at [124, 248] on div "Anastasia M." at bounding box center [108, 243] width 112 height 15
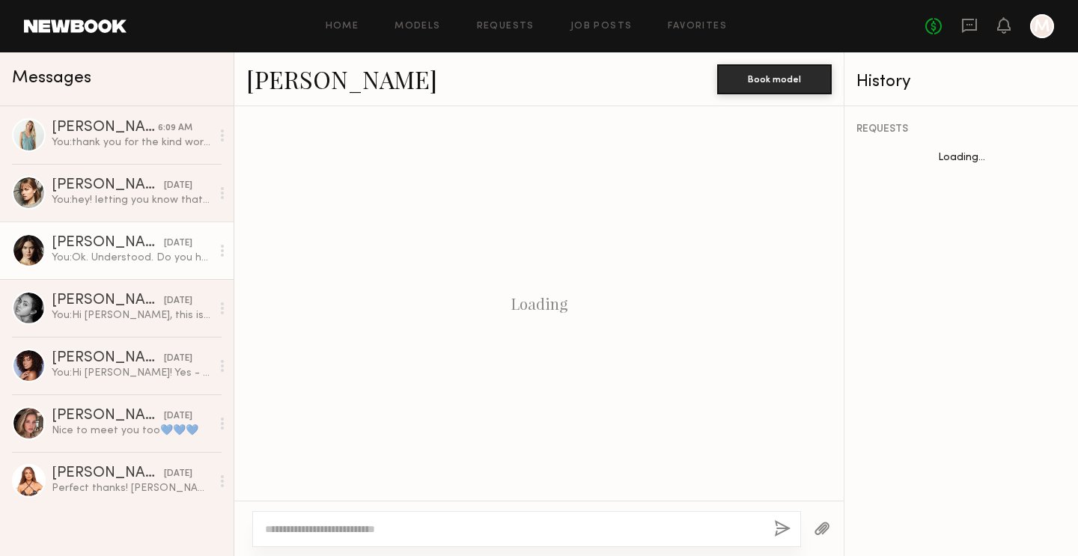
scroll to position [1387, 0]
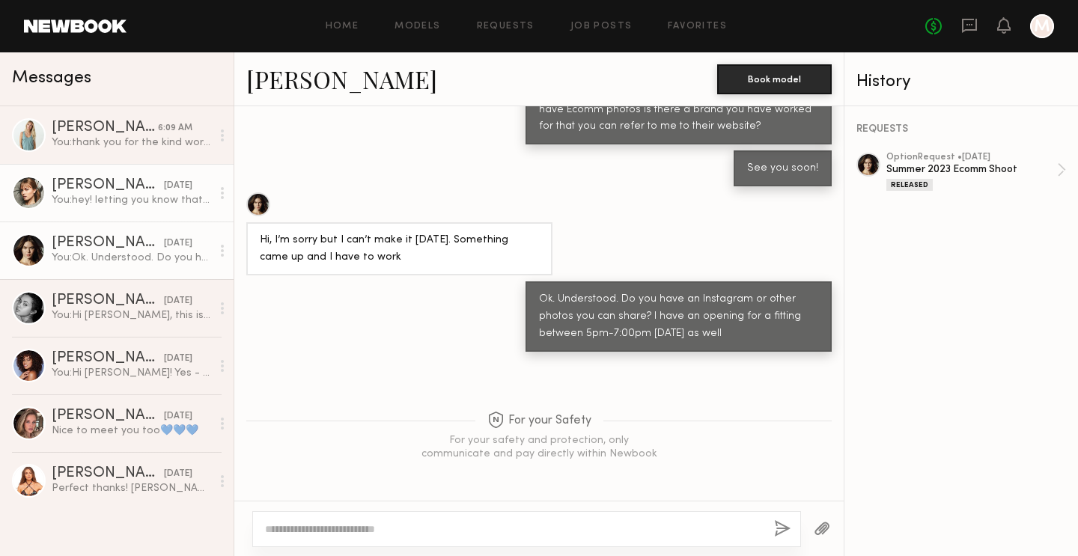
click at [121, 198] on div "You: hey! letting you know that ive been contacting newbook to edit the payment…" at bounding box center [131, 200] width 159 height 14
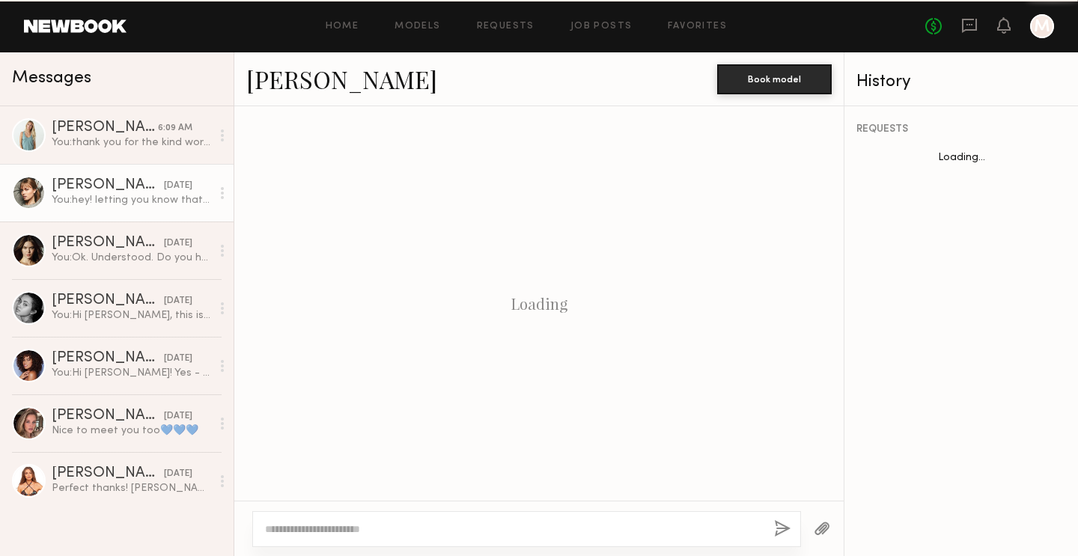
scroll to position [1651, 0]
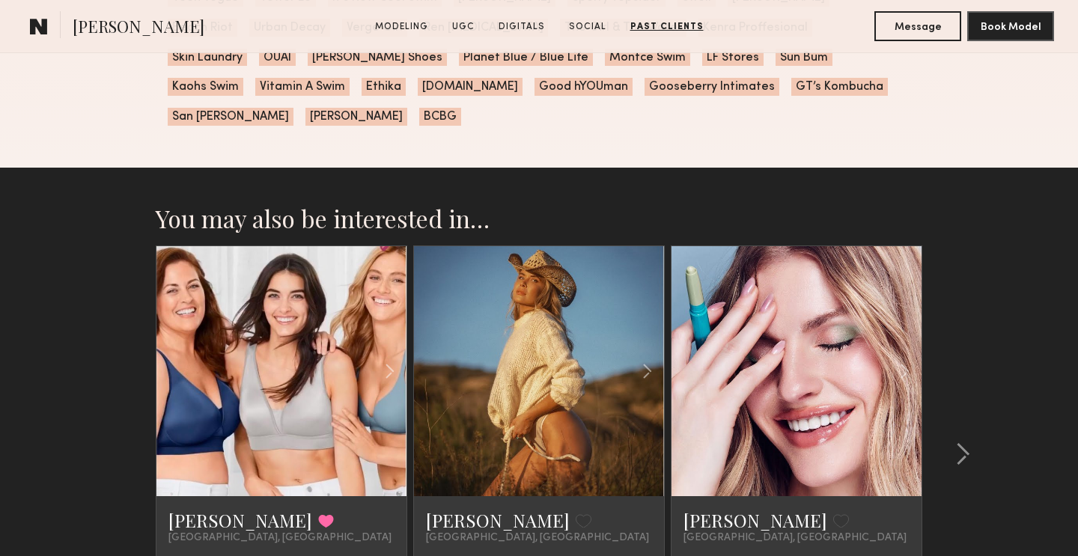
scroll to position [3656, 0]
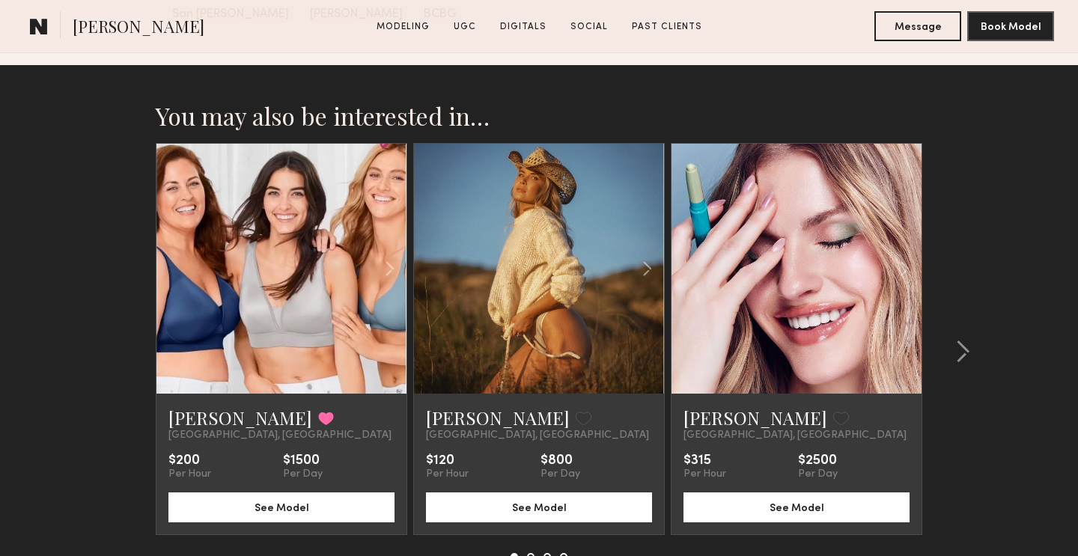
click at [523, 278] on link at bounding box center [538, 269] width 85 height 250
